Goal: Browse casually

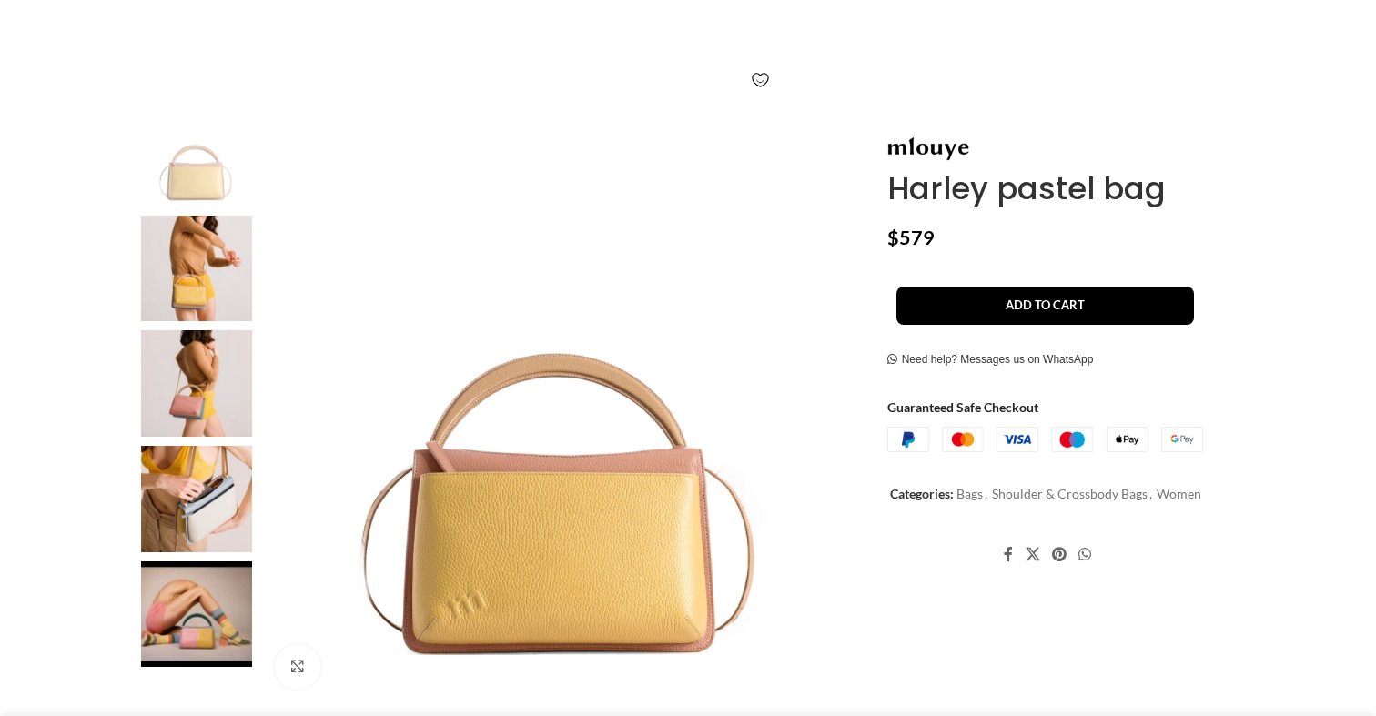
scroll to position [272, 0]
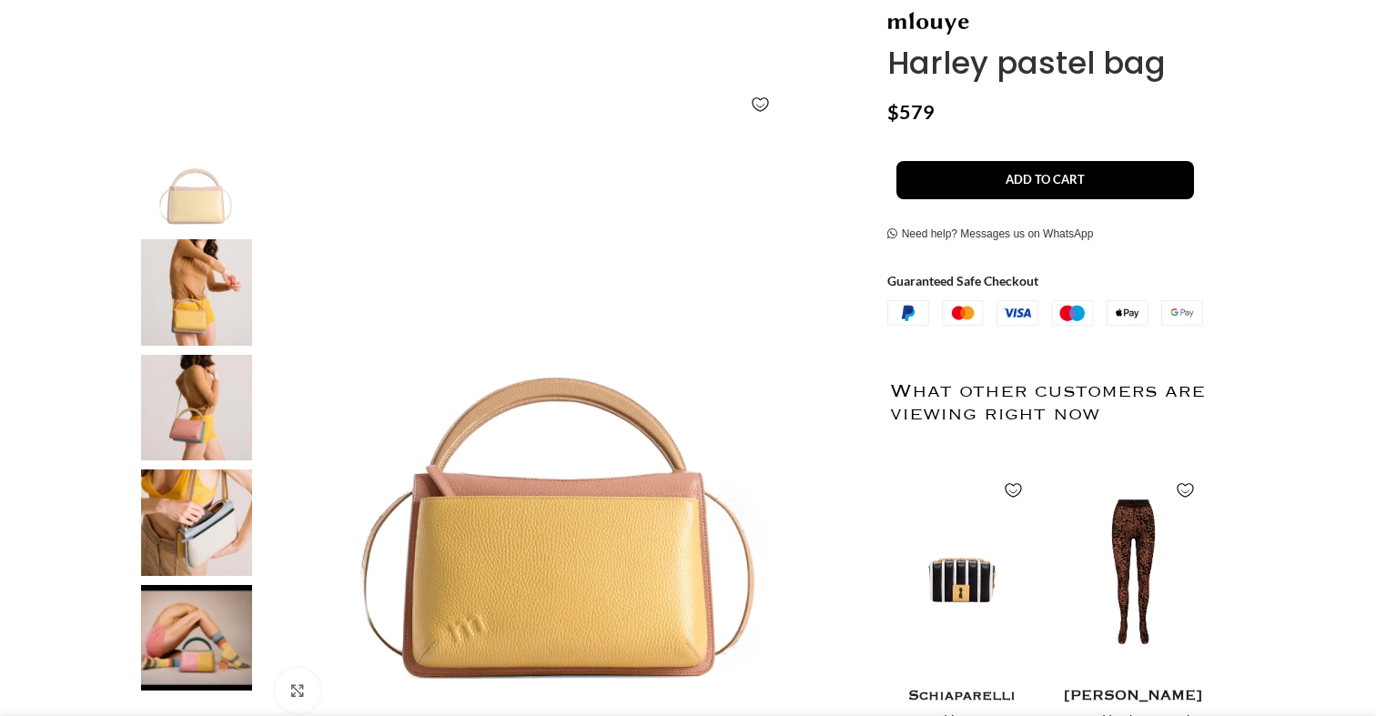
click at [216, 477] on img at bounding box center [196, 523] width 111 height 106
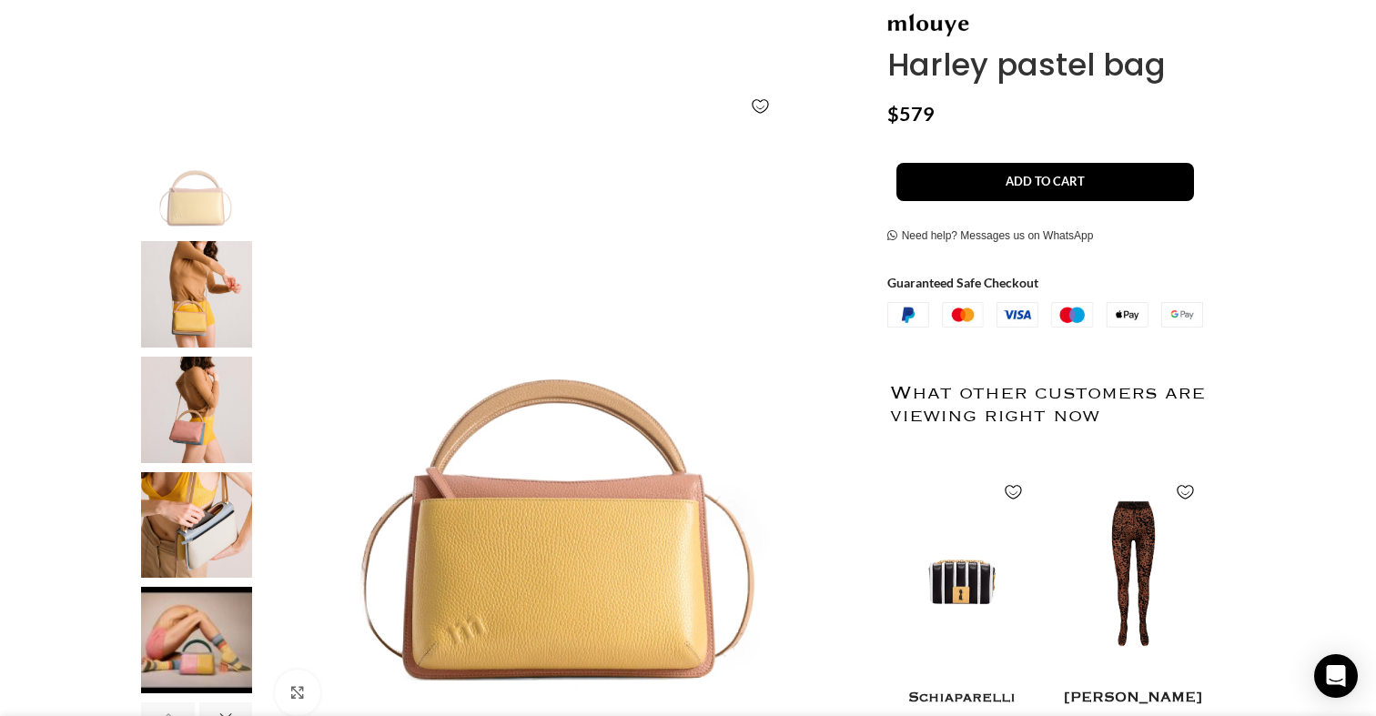
click at [205, 524] on img "4 / 15" at bounding box center [196, 525] width 111 height 106
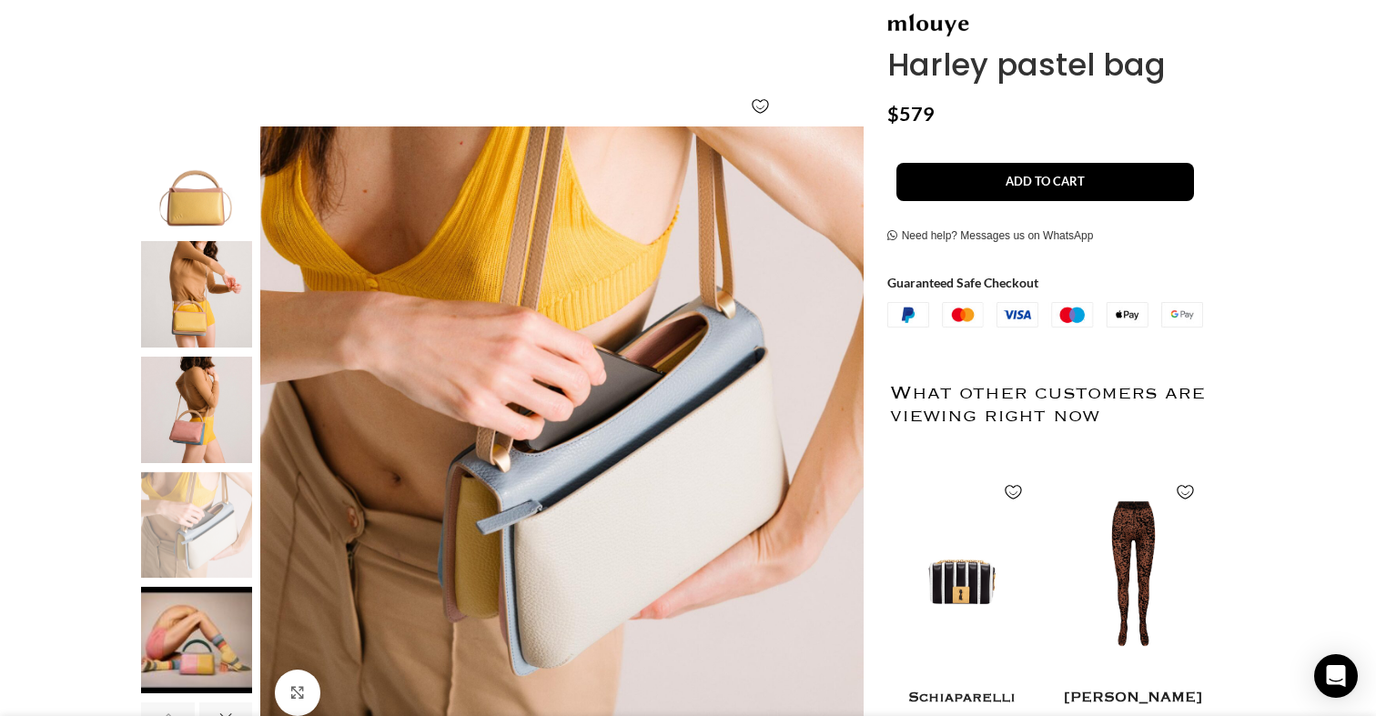
click at [222, 627] on img "5 / 15" at bounding box center [196, 640] width 111 height 106
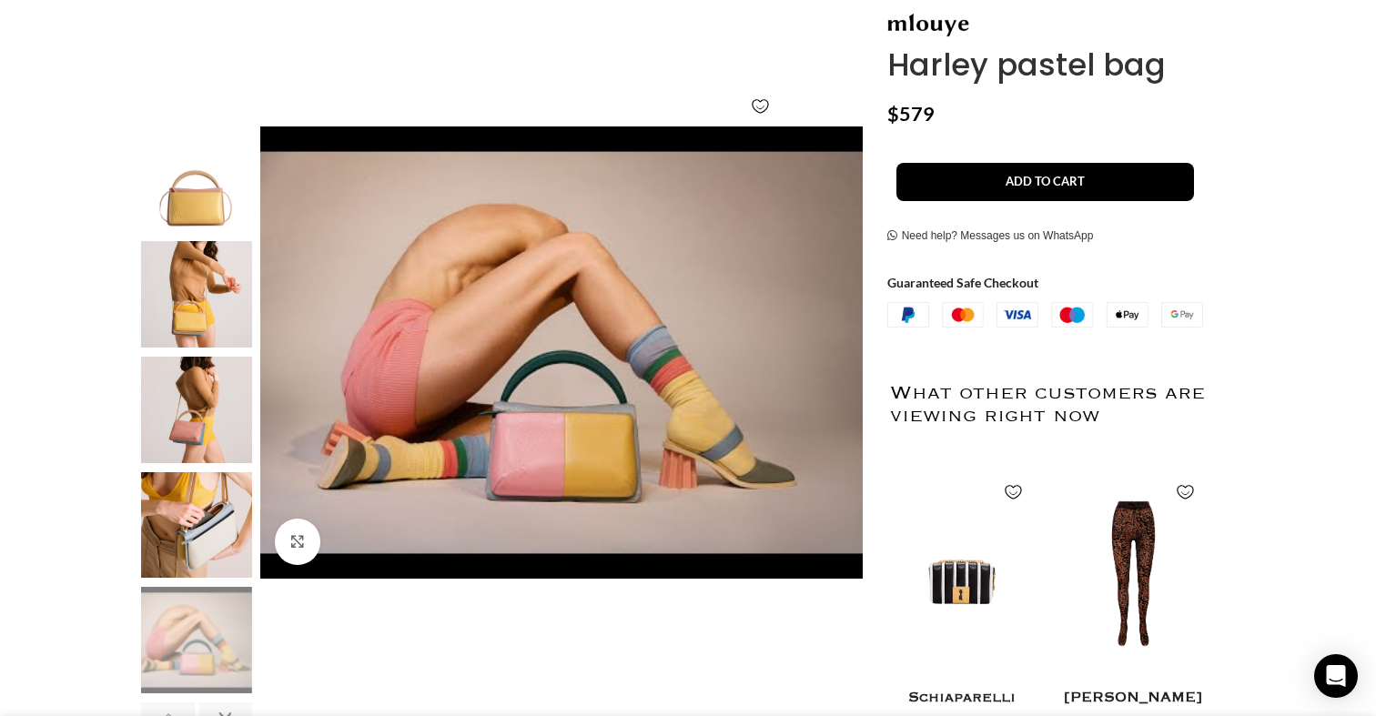
click at [187, 529] on img "4 / 15" at bounding box center [196, 525] width 111 height 106
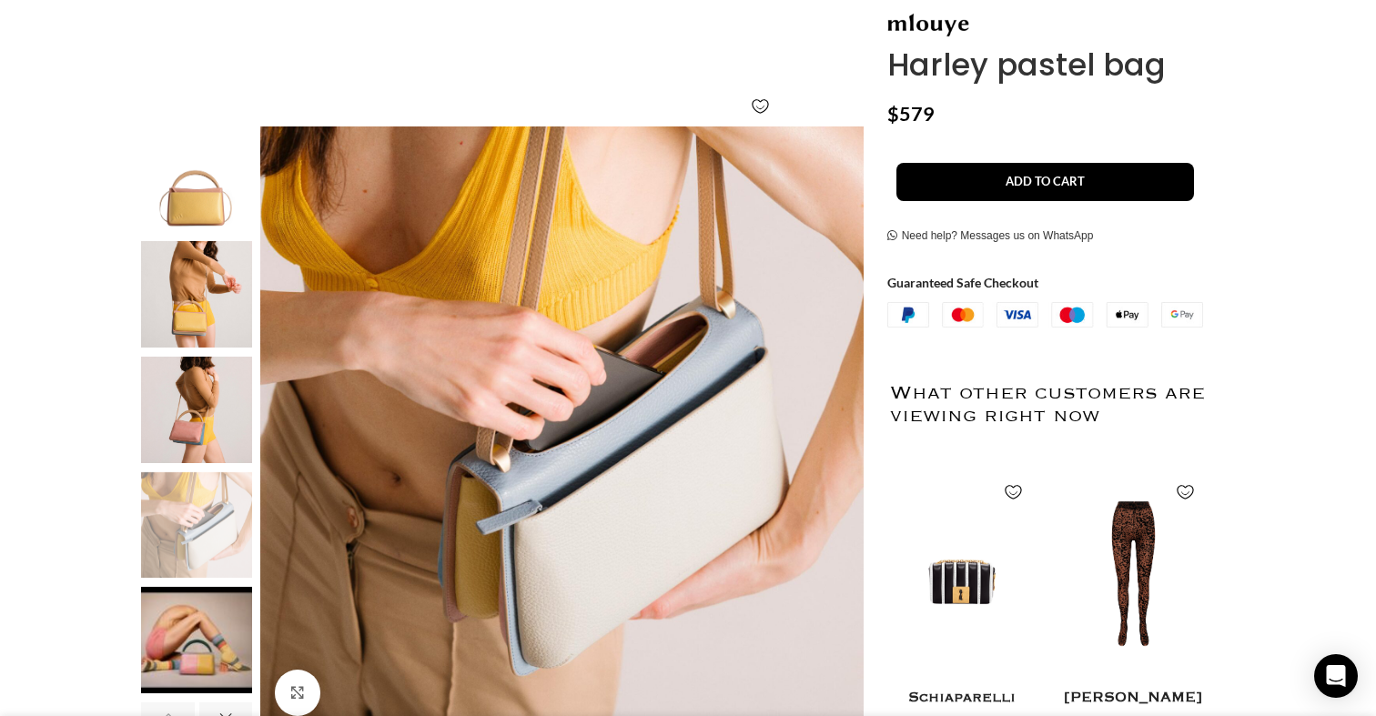
click at [157, 385] on img "3 / 15" at bounding box center [196, 410] width 111 height 106
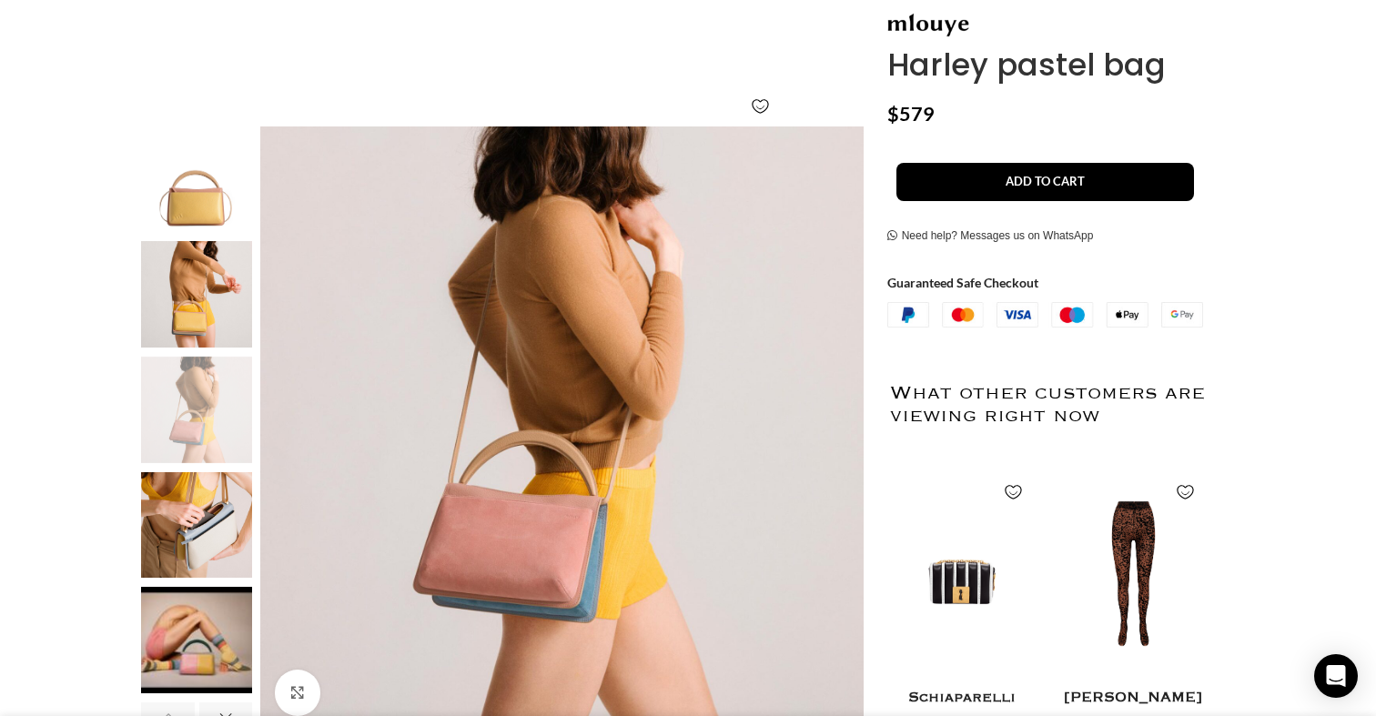
click at [158, 308] on img "2 / 15" at bounding box center [196, 294] width 111 height 106
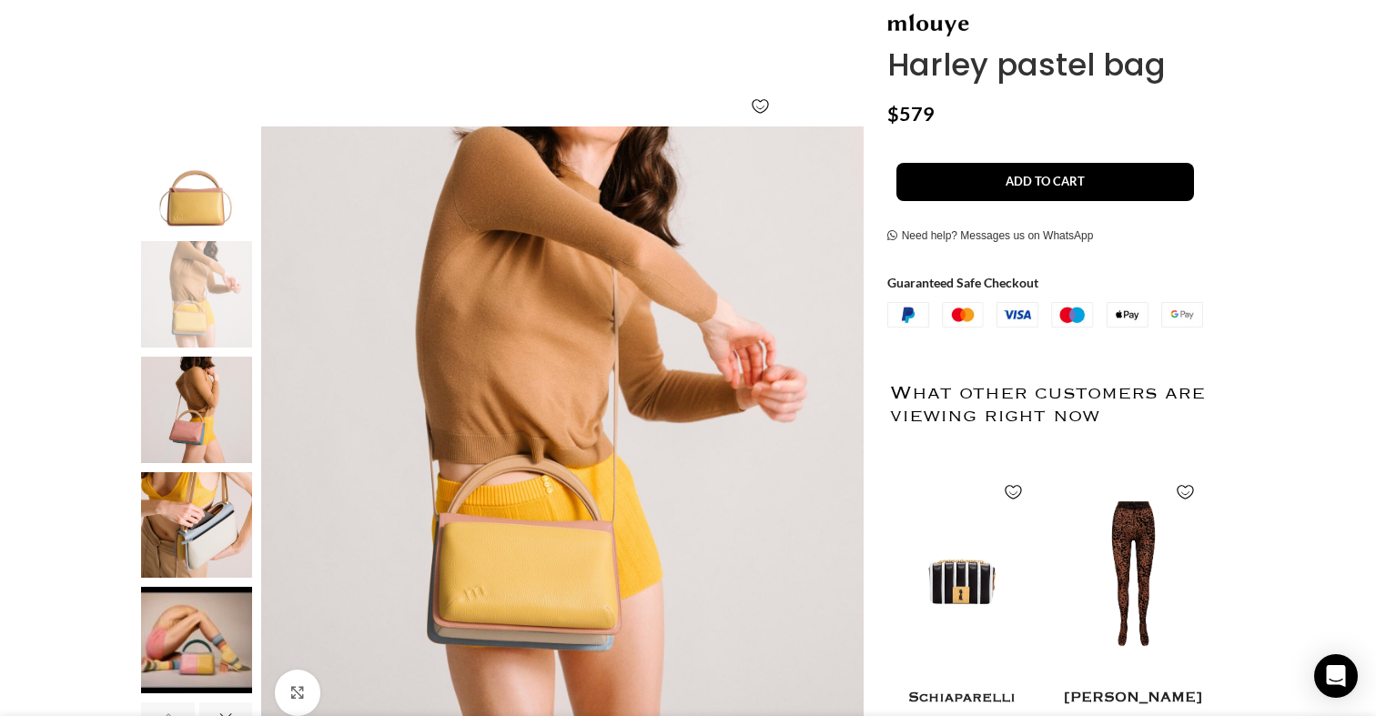
click at [160, 225] on img "1 / 15" at bounding box center [196, 179] width 111 height 106
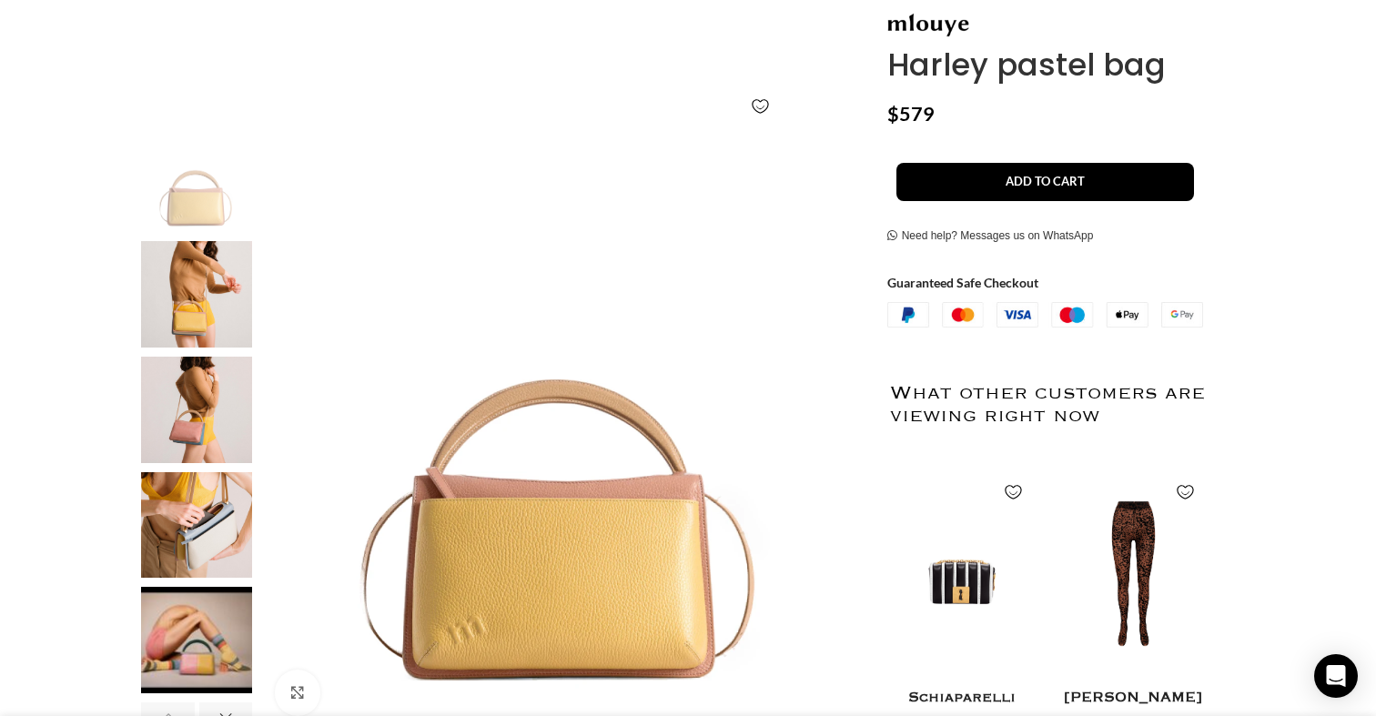
click at [210, 556] on img "4 / 15" at bounding box center [196, 525] width 111 height 106
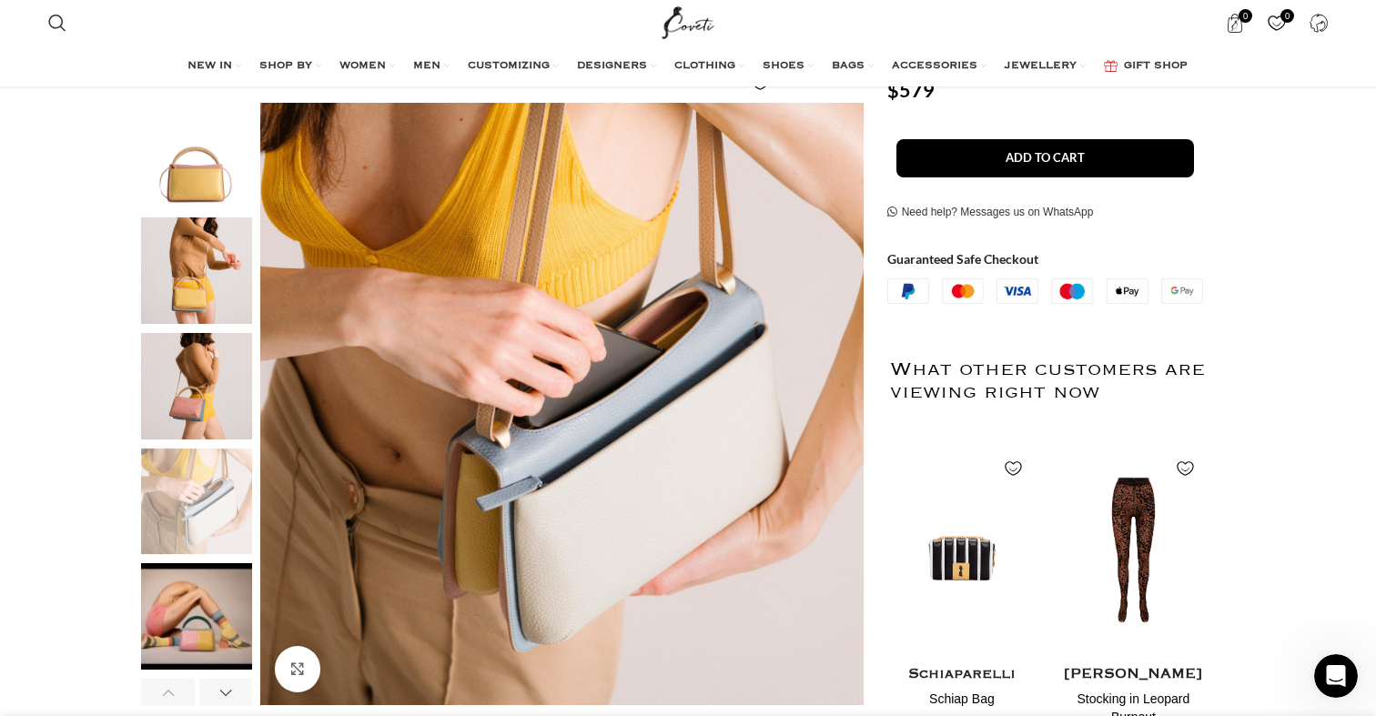
scroll to position [0, 1340]
